Goal: Transaction & Acquisition: Book appointment/travel/reservation

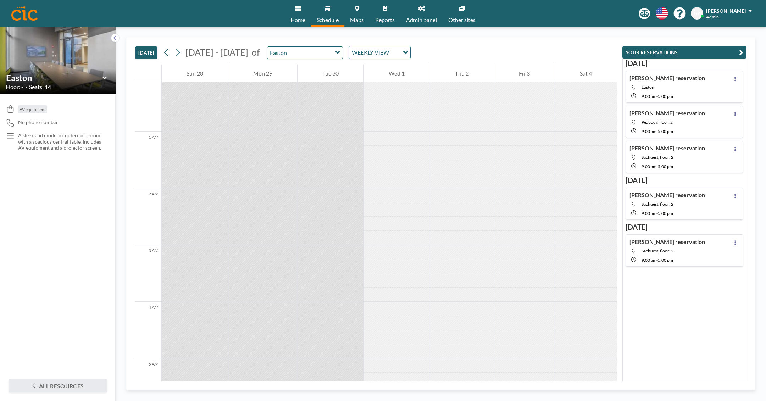
scroll to position [9, 0]
click at [458, 173] on div at bounding box center [462, 180] width 64 height 14
click at [460, 133] on div at bounding box center [462, 138] width 64 height 14
click at [465, 199] on div at bounding box center [462, 198] width 64 height 14
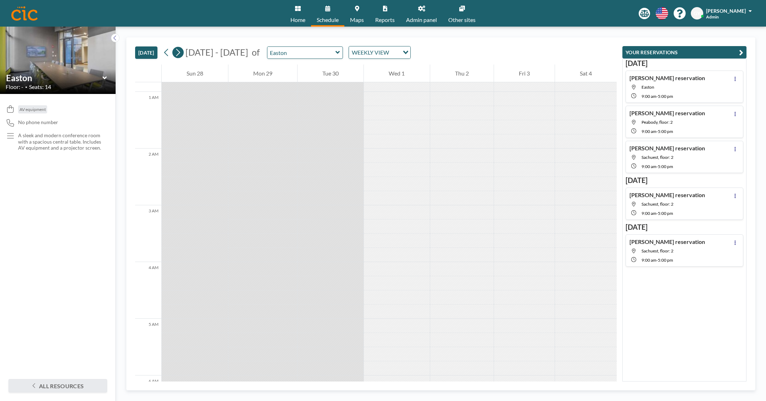
click at [179, 53] on icon at bounding box center [178, 52] width 7 height 11
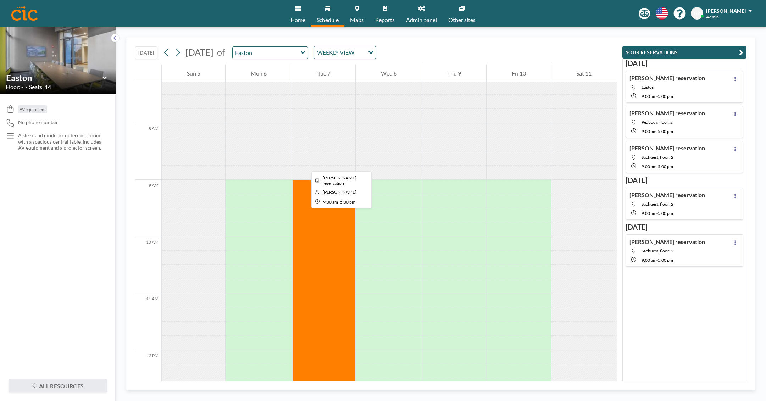
scroll to position [411, 0]
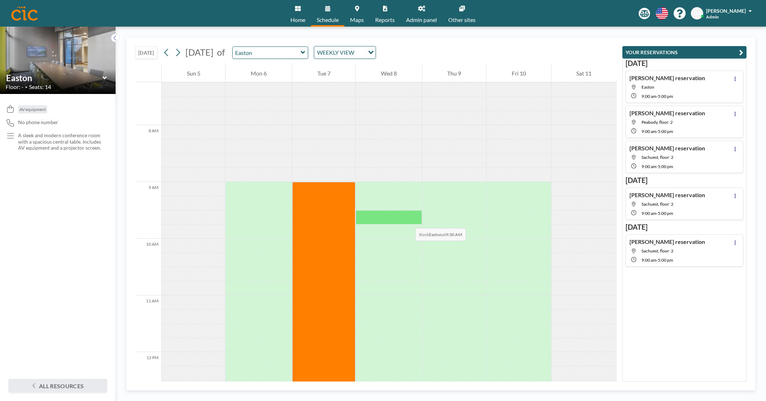
click at [408, 221] on div at bounding box center [389, 217] width 66 height 14
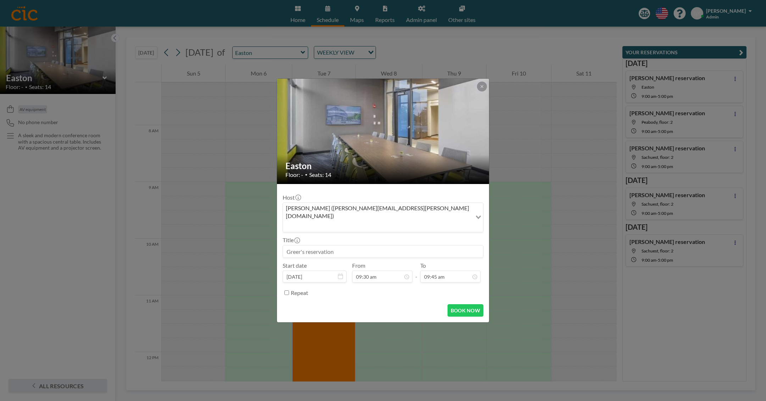
scroll to position [480, 0]
click at [403, 221] on input "Search for option" at bounding box center [378, 225] width 188 height 9
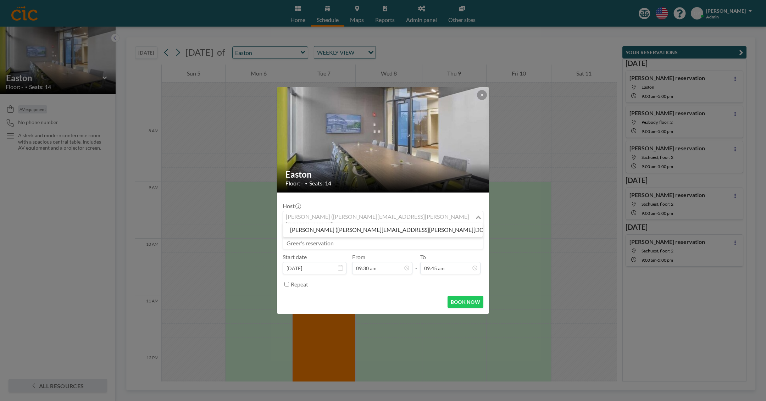
click at [417, 204] on div "Host Greer Yoder (greer.yoder@cic.com) Loading..." at bounding box center [383, 213] width 201 height 21
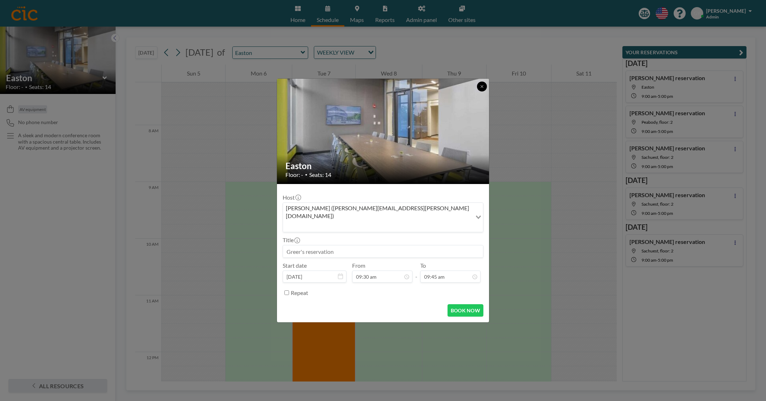
click at [482, 89] on icon at bounding box center [482, 86] width 4 height 4
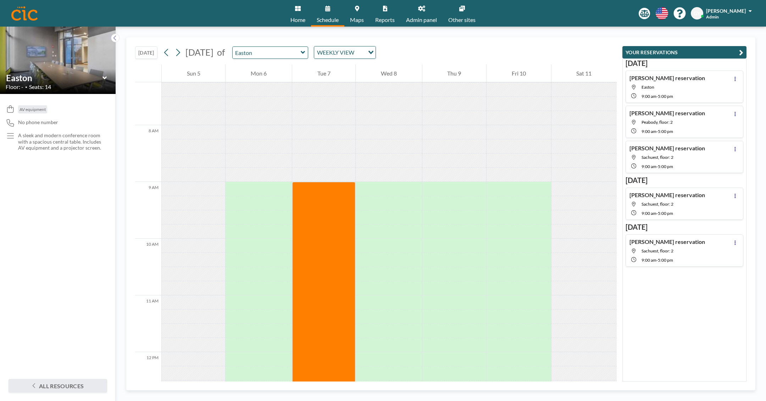
click at [738, 13] on span "[PERSON_NAME]" at bounding box center [726, 11] width 40 height 6
click at [736, 51] on span "Log out" at bounding box center [731, 48] width 16 height 7
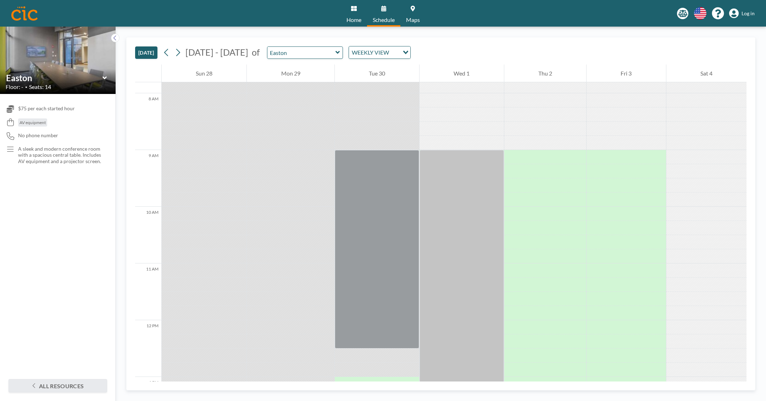
scroll to position [549, 0]
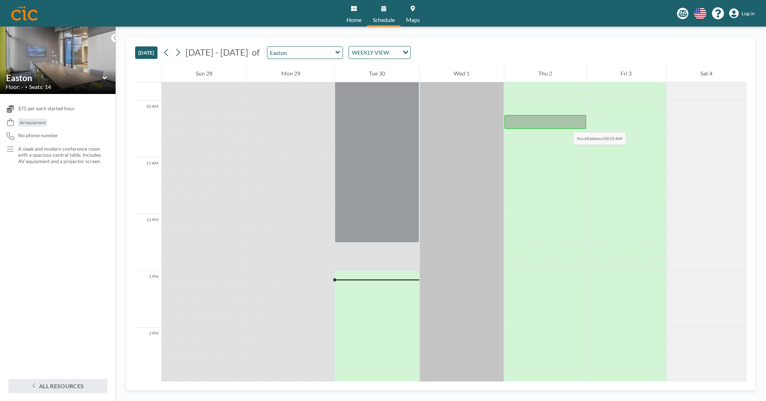
click at [566, 125] on div at bounding box center [545, 122] width 82 height 14
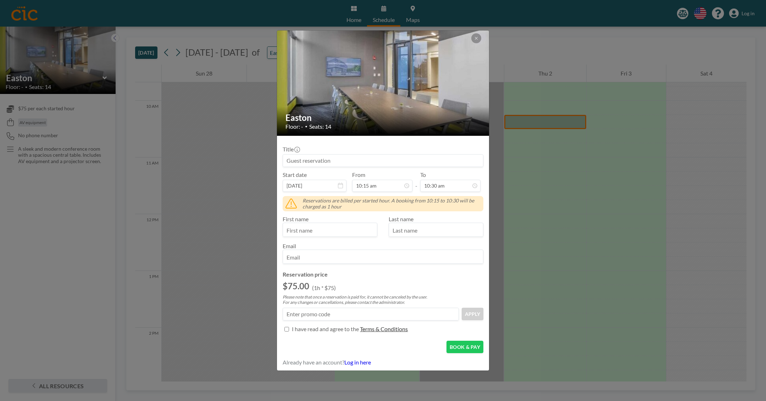
click at [383, 160] on input at bounding box center [383, 161] width 200 height 12
click at [338, 312] on input at bounding box center [371, 314] width 176 height 12
type input "ANNCR"
click at [398, 158] on input at bounding box center [383, 161] width 200 height 12
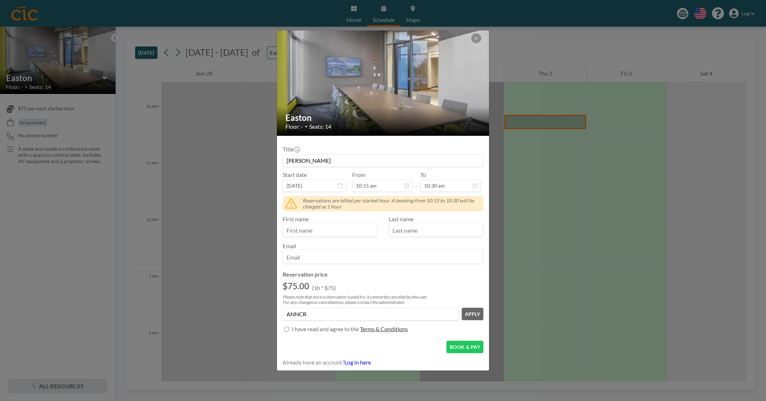
type input "Greer"
click at [332, 232] on input "text" at bounding box center [330, 231] width 94 height 12
type input "Greer"
click at [332, 259] on input "email" at bounding box center [383, 258] width 200 height 12
type input "greer.yoder@cic.com"
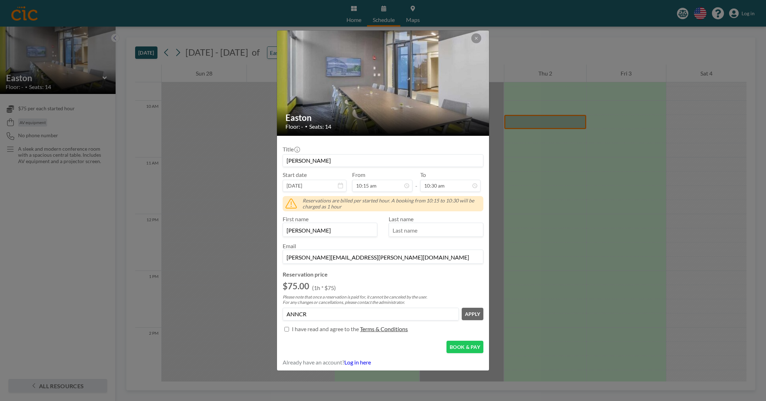
click at [478, 313] on button "APPLY" at bounding box center [473, 314] width 22 height 12
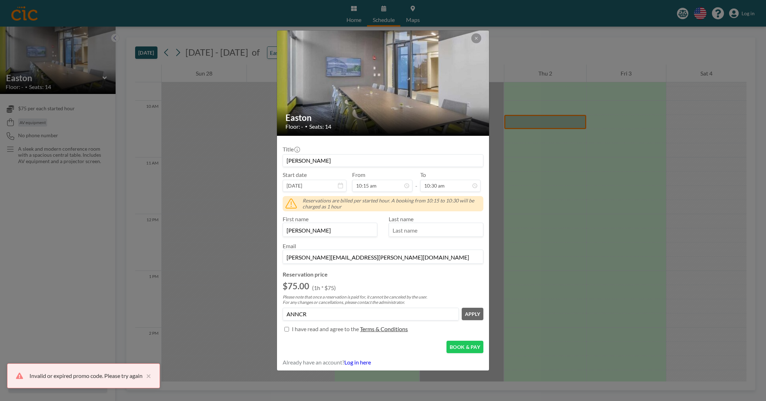
click at [339, 310] on input "ANNCR" at bounding box center [371, 314] width 176 height 12
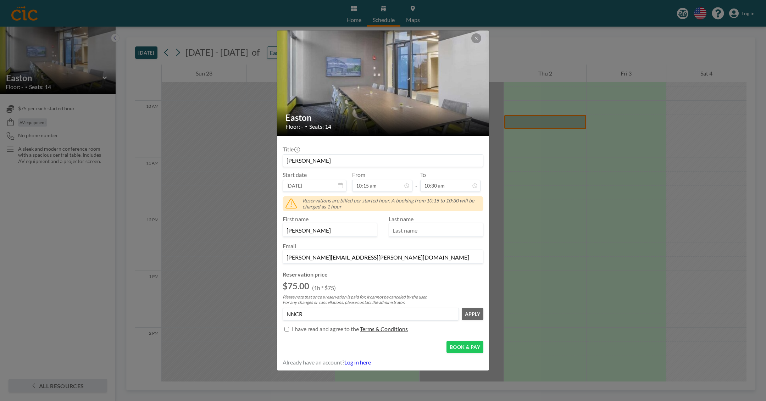
type input "ANNCR"
click at [481, 313] on button "APPLY" at bounding box center [473, 314] width 22 height 12
click at [478, 40] on button at bounding box center [477, 38] width 10 height 10
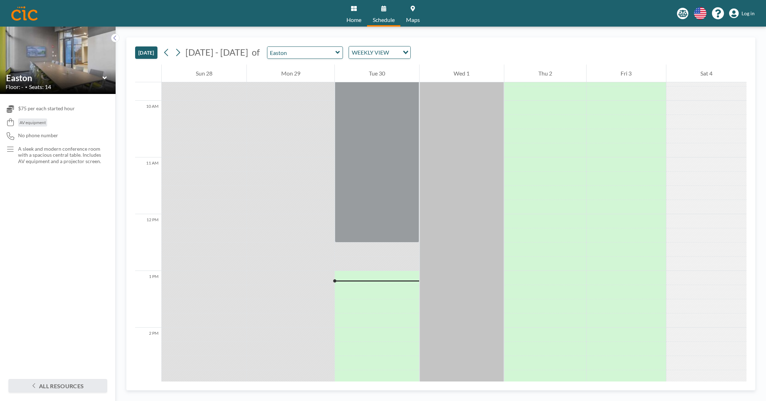
click at [745, 9] on link "Log in" at bounding box center [742, 14] width 26 height 10
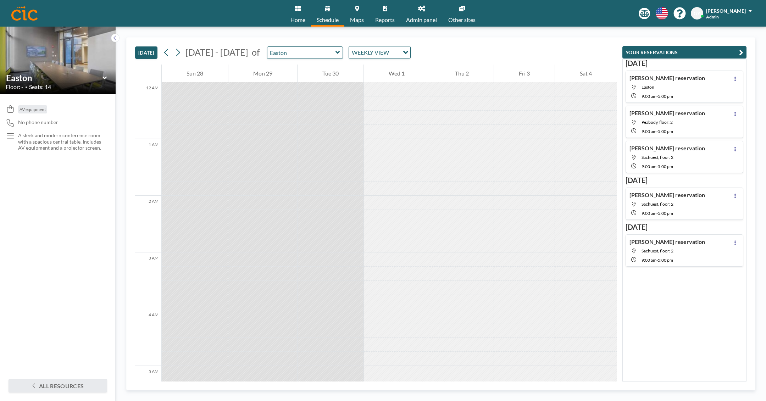
click at [736, 15] on div "Greer Yoder Admin" at bounding box center [729, 13] width 46 height 12
click at [733, 36] on span "Profile" at bounding box center [730, 34] width 15 height 7
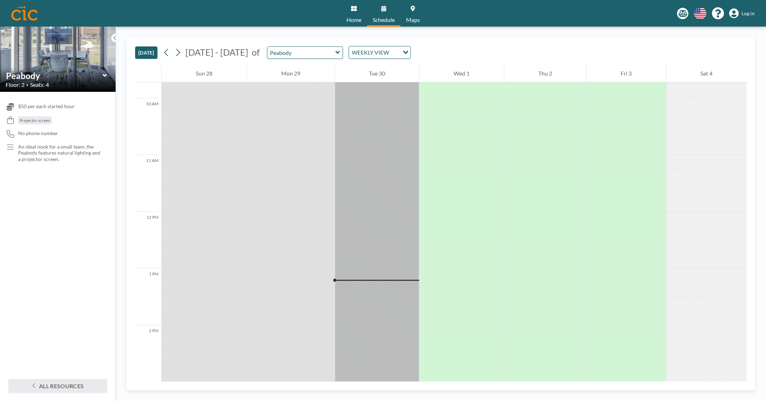
scroll to position [555, 0]
click at [537, 143] on div at bounding box center [545, 145] width 82 height 14
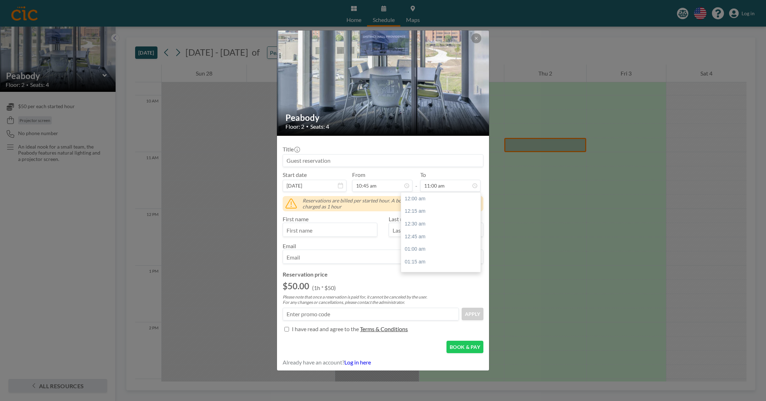
scroll to position [556, 0]
click at [327, 160] on input at bounding box center [383, 161] width 200 height 12
type input "Greer"
click at [450, 251] on div "12:00 pm" at bounding box center [440, 249] width 79 height 13
type input "12:00 pm"
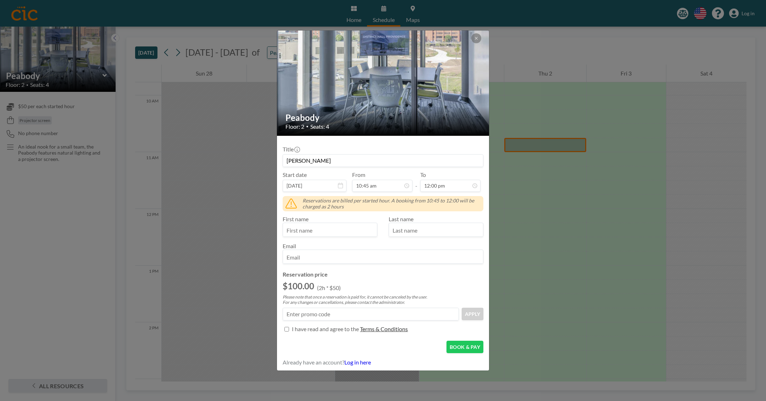
click at [330, 228] on input "text" at bounding box center [330, 231] width 94 height 12
type input "Greer"
click at [332, 262] on input "email" at bounding box center [383, 258] width 200 height 12
type input "greer.yoder@cic.com"
click at [359, 312] on input at bounding box center [371, 314] width 176 height 12
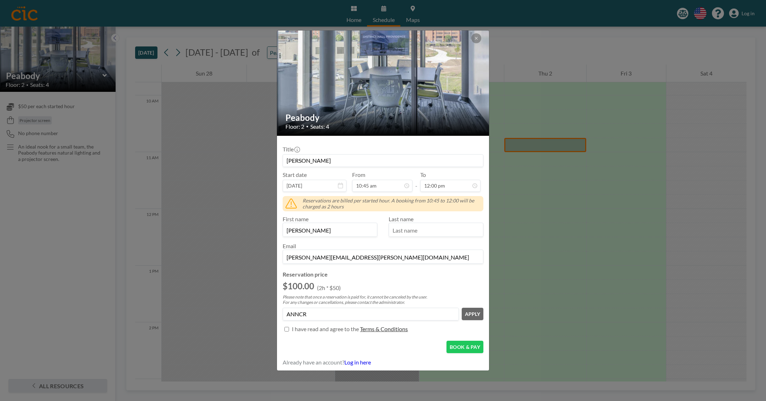
type input "ANNCR"
click at [470, 320] on div "Reservation price $100.00 (2h * $50) Please note that once a reservation is pai…" at bounding box center [383, 303] width 201 height 64
click at [472, 317] on button "APPLY" at bounding box center [473, 314] width 22 height 12
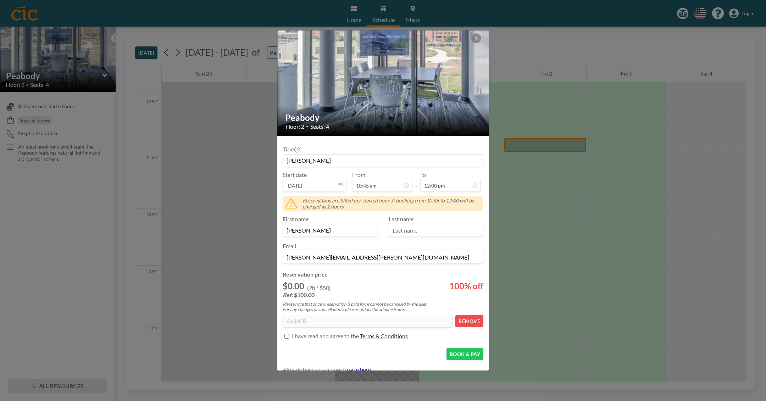
scroll to position [6, 0]
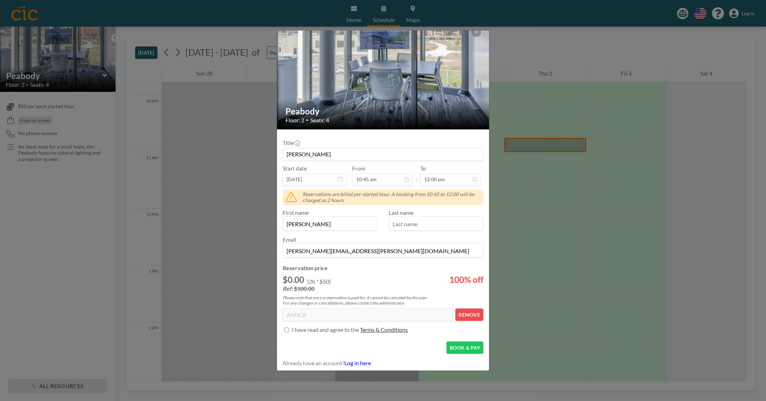
click at [299, 330] on p "I have read and agree to the" at bounding box center [325, 329] width 67 height 7
checkbox input "true"
click at [472, 346] on button "BOOK & PAY" at bounding box center [465, 348] width 37 height 12
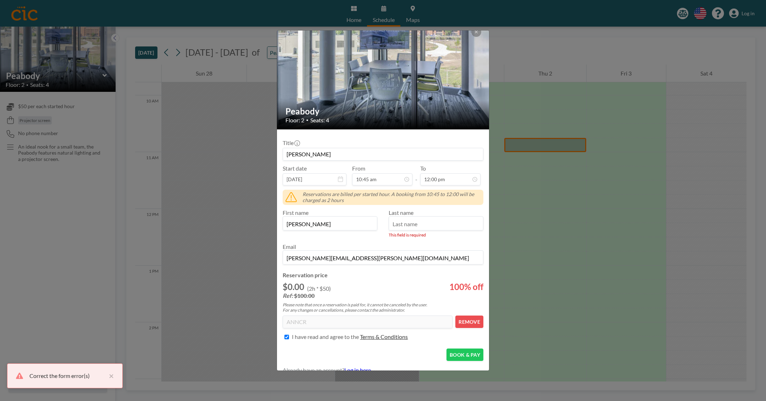
click at [425, 218] on input "text" at bounding box center [436, 224] width 94 height 12
type input "Yoder"
click at [466, 357] on form "Title Greer Start date Oct 2, 2025 From 10:45 am - To 12:00 pm Reservations are…" at bounding box center [383, 254] width 212 height 250
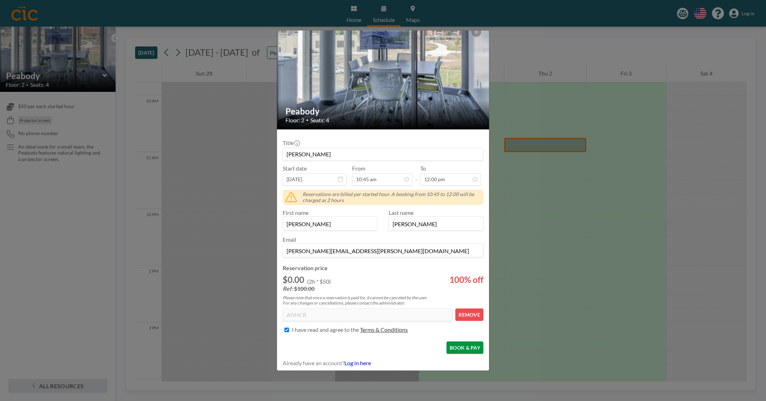
click at [464, 344] on button "BOOK & PAY" at bounding box center [465, 348] width 37 height 12
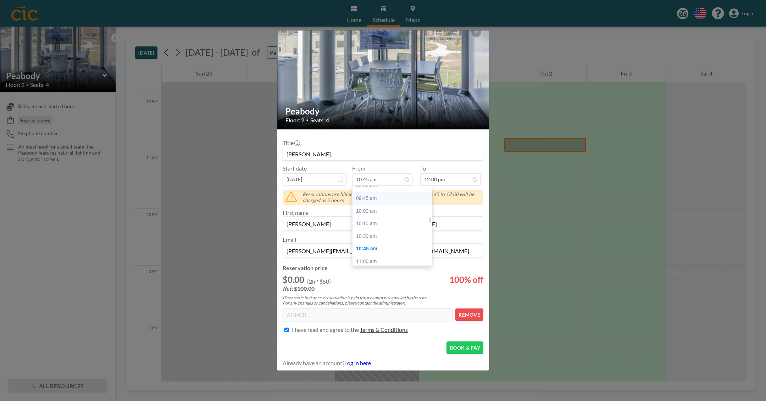
scroll to position [481, 0]
click at [378, 205] on div "09:45 am" at bounding box center [392, 203] width 79 height 13
type input "09:45 am"
click at [378, 205] on div "First name Greer Last name Yoder Email greer.yoder@cic.com" at bounding box center [383, 232] width 201 height 55
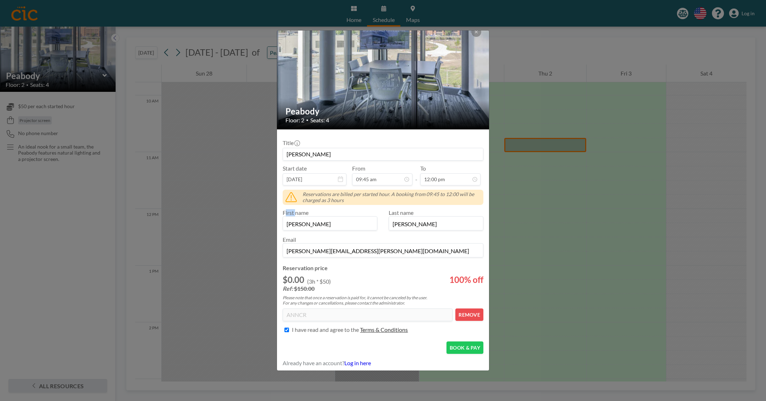
click at [373, 206] on div "First name Greer Last name Yoder Email greer.yoder@cic.com" at bounding box center [383, 232] width 201 height 55
click at [469, 348] on button "BOOK & PAY" at bounding box center [465, 348] width 37 height 12
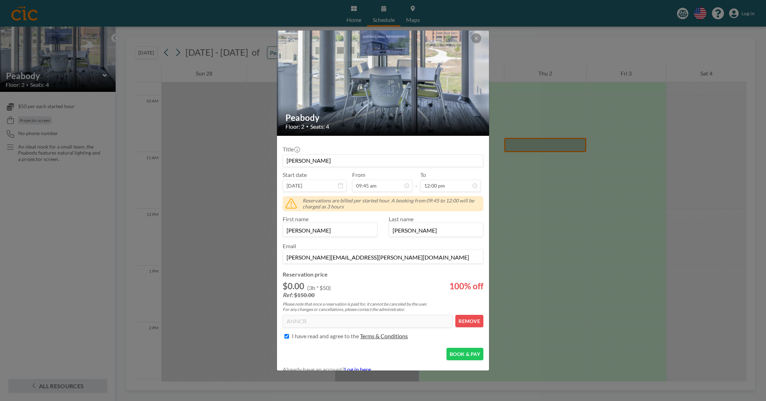
scroll to position [6, 0]
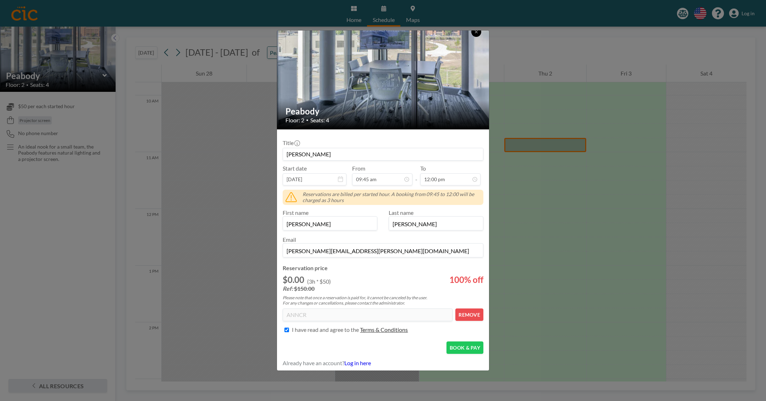
click at [479, 34] on button at bounding box center [477, 32] width 10 height 10
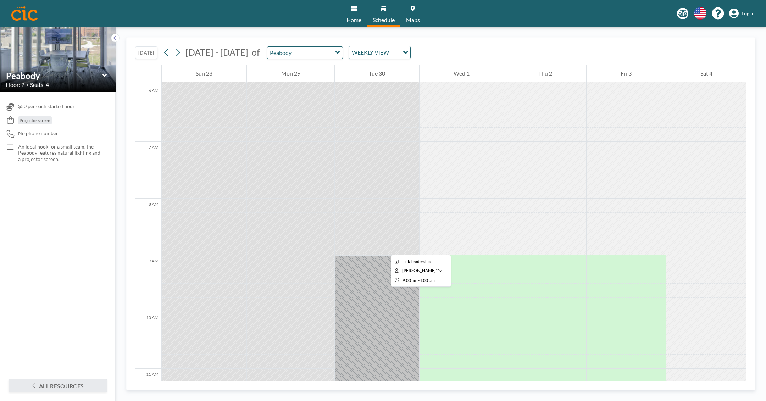
scroll to position [294, 0]
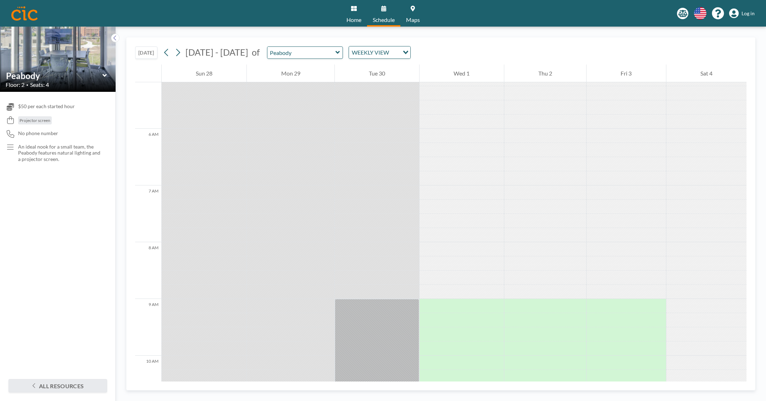
click at [740, 16] on link "Log in" at bounding box center [742, 14] width 26 height 10
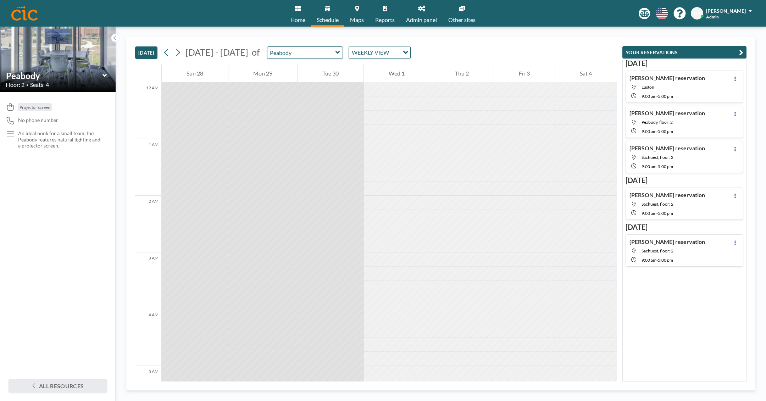
click at [420, 21] on span "Admin panel" at bounding box center [421, 20] width 31 height 6
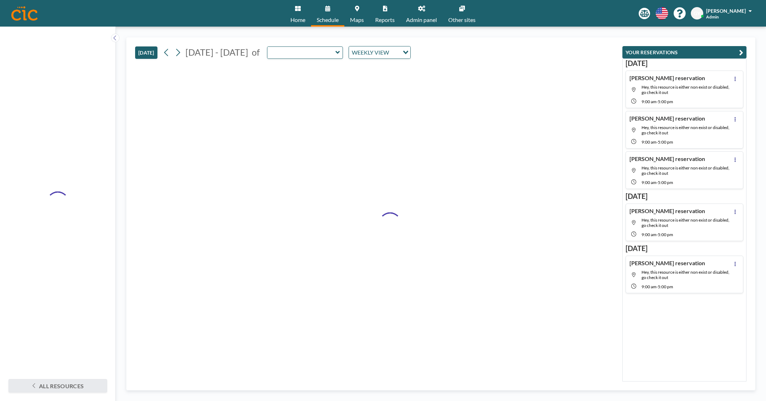
type input "Peabody"
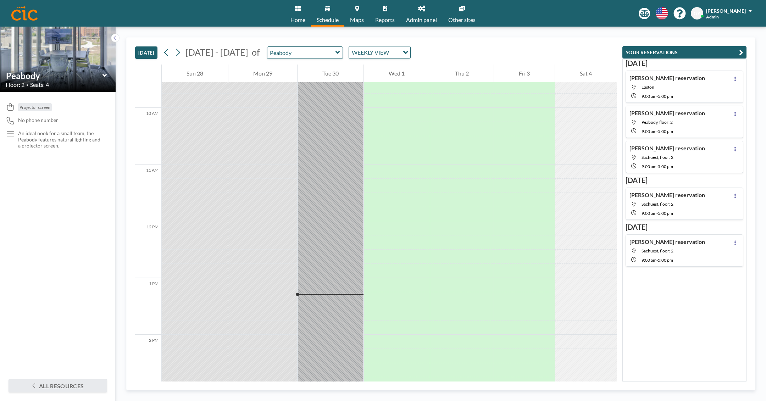
scroll to position [592, 0]
click at [423, 9] on icon at bounding box center [421, 9] width 7 height 6
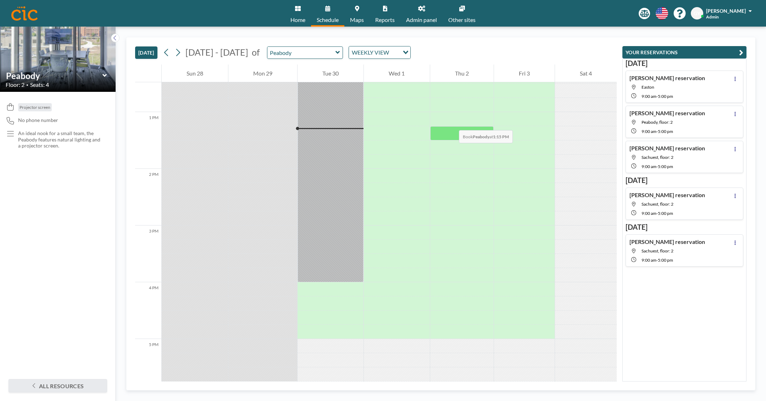
click at [445, 126] on div at bounding box center [462, 133] width 64 height 14
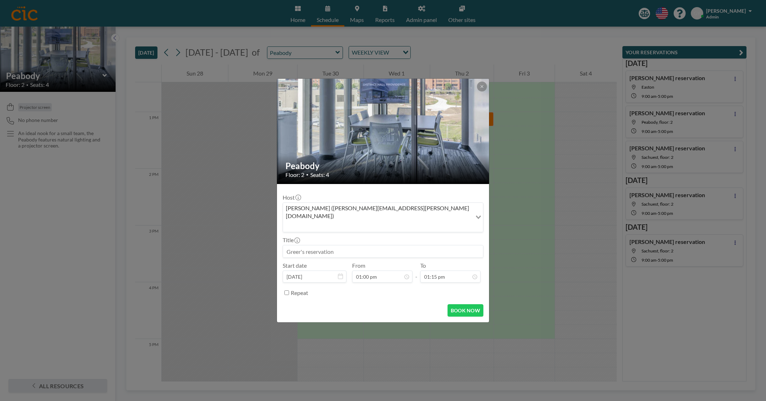
scroll to position [657, 0]
click at [479, 92] on div at bounding box center [482, 87] width 10 height 10
click at [739, 10] on div "Peabody Floor: 2 • Seats: 4 Host Greer Yoder (greer.yoder@cic.com) Loading... T…" at bounding box center [383, 200] width 766 height 401
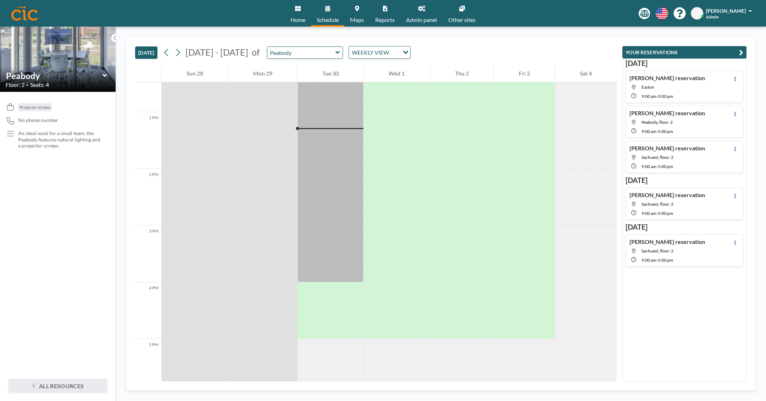
click at [719, 15] on span "Admin" at bounding box center [712, 16] width 13 height 5
click at [741, 47] on link "Log out" at bounding box center [730, 48] width 63 height 14
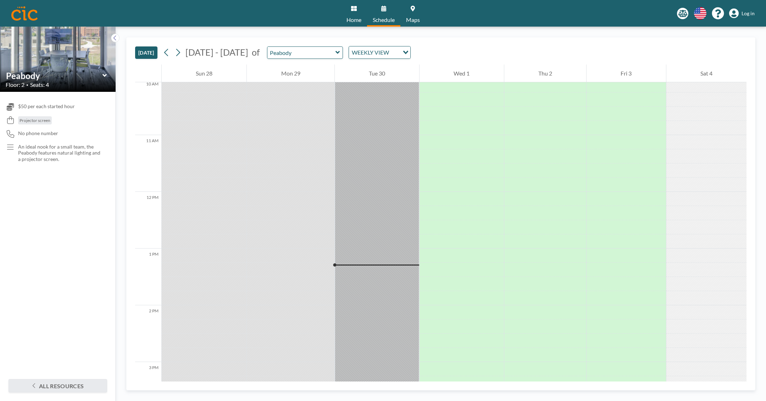
scroll to position [771, 0]
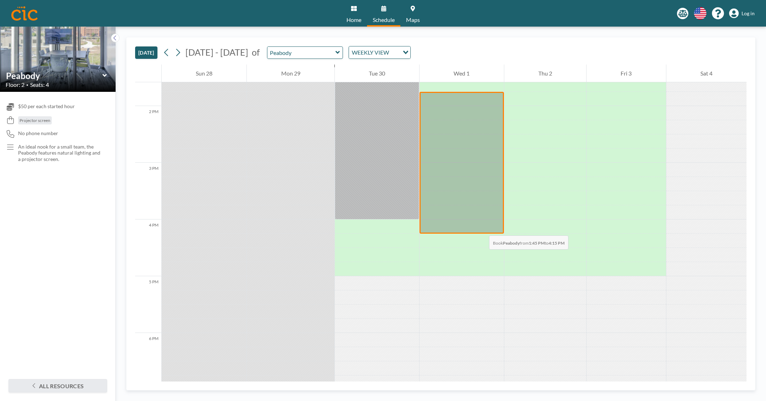
drag, startPoint x: 480, startPoint y: 101, endPoint x: 482, endPoint y: 228, distance: 127.4
click at [482, 228] on div at bounding box center [462, 163] width 84 height 142
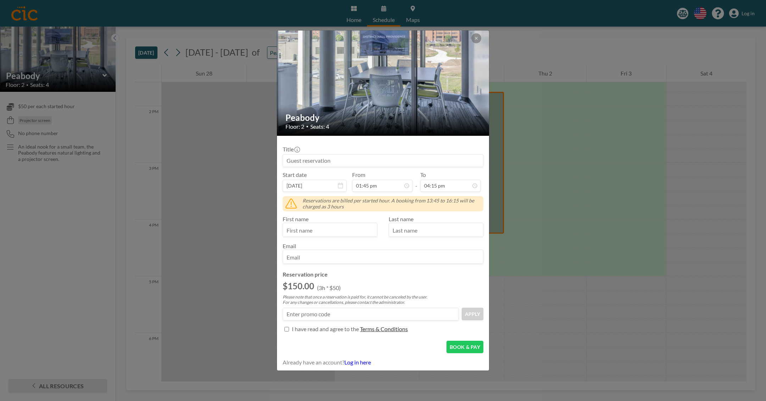
scroll to position [694, 0]
click at [337, 165] on input at bounding box center [383, 161] width 200 height 12
type input "[PERSON_NAME] Res"
click at [314, 225] on input "text" at bounding box center [330, 231] width 94 height 12
type input "G"
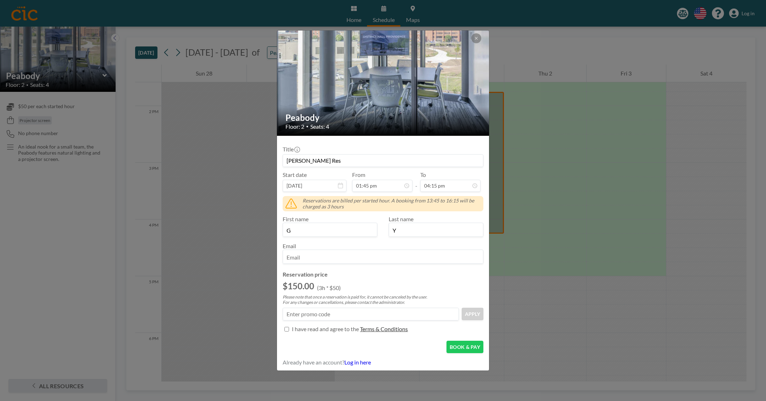
type input "Y"
type input "f"
type input "[PERSON_NAME][EMAIL_ADDRESS][PERSON_NAME][DOMAIN_NAME]"
click at [322, 314] on input at bounding box center [371, 314] width 176 height 12
type input "ANNCR"
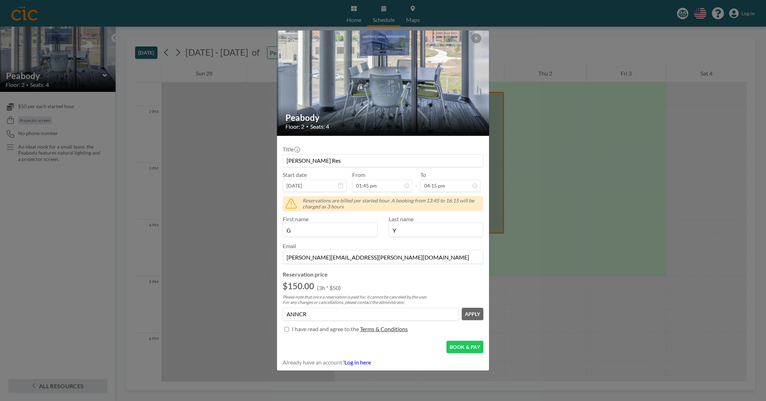
click at [334, 331] on p "I have read and agree to the" at bounding box center [325, 329] width 67 height 7
checkbox input "true"
click at [471, 313] on button "APPLY" at bounding box center [473, 314] width 22 height 12
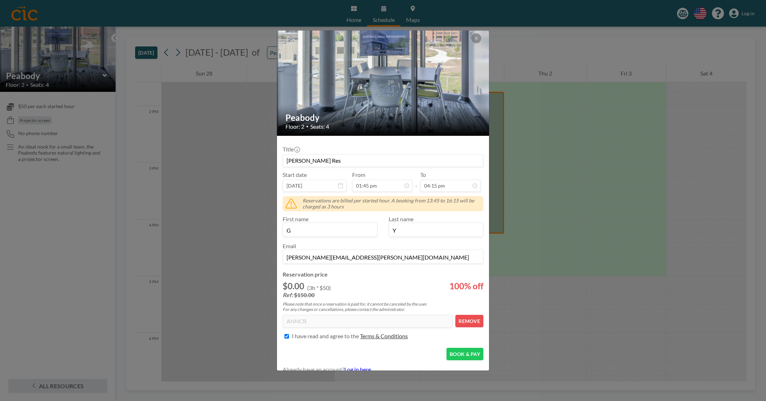
scroll to position [6, 0]
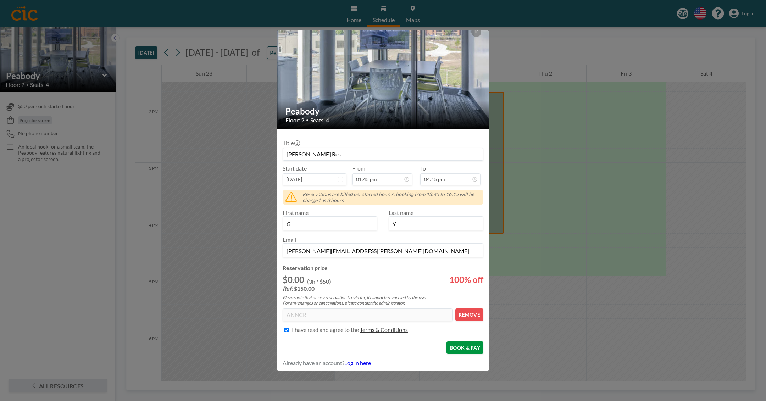
click at [465, 346] on button "BOOK & PAY" at bounding box center [465, 348] width 37 height 12
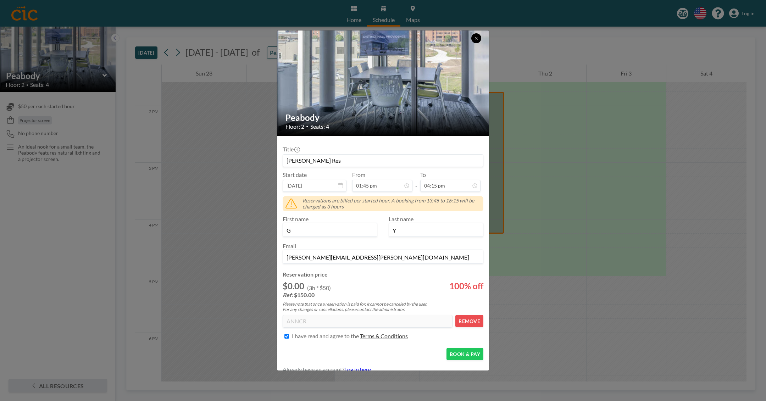
click at [473, 39] on button at bounding box center [477, 38] width 10 height 10
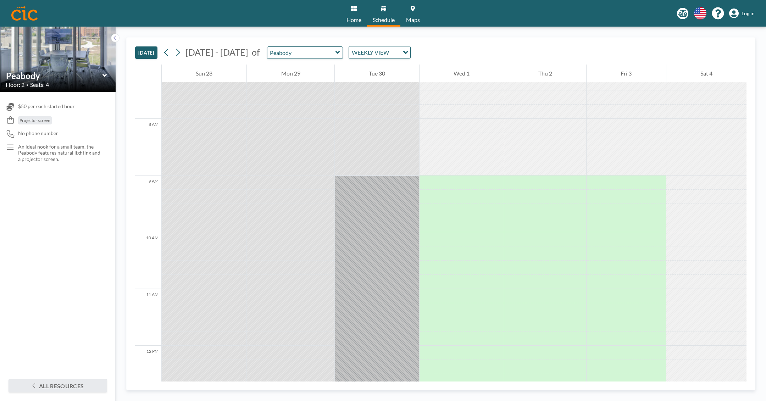
scroll to position [342, 0]
